Goal: Information Seeking & Learning: Learn about a topic

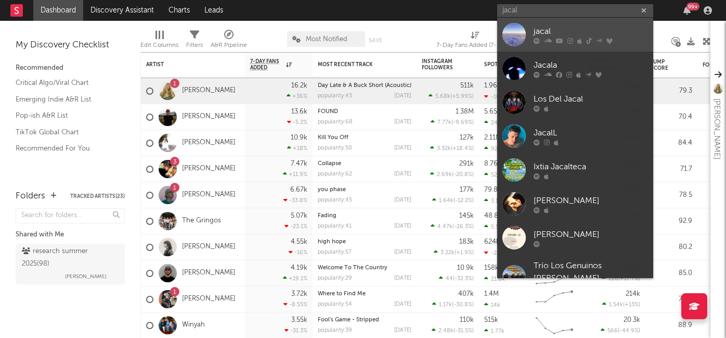
type input "jacal"
click at [557, 34] on div "jacal" at bounding box center [591, 31] width 114 height 12
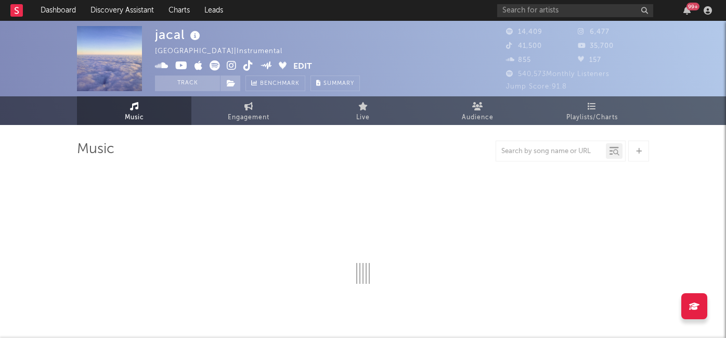
select select "6m"
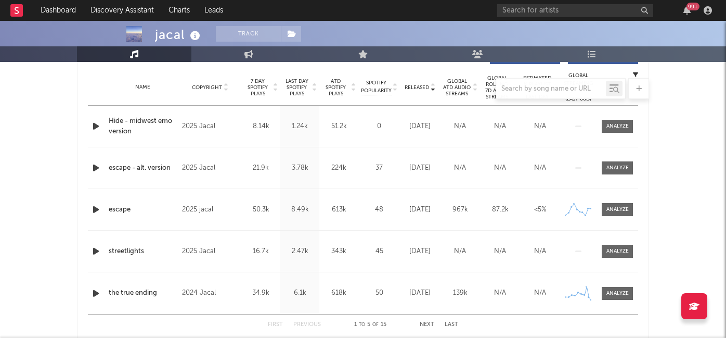
scroll to position [416, 0]
